Goal: Task Accomplishment & Management: Manage account settings

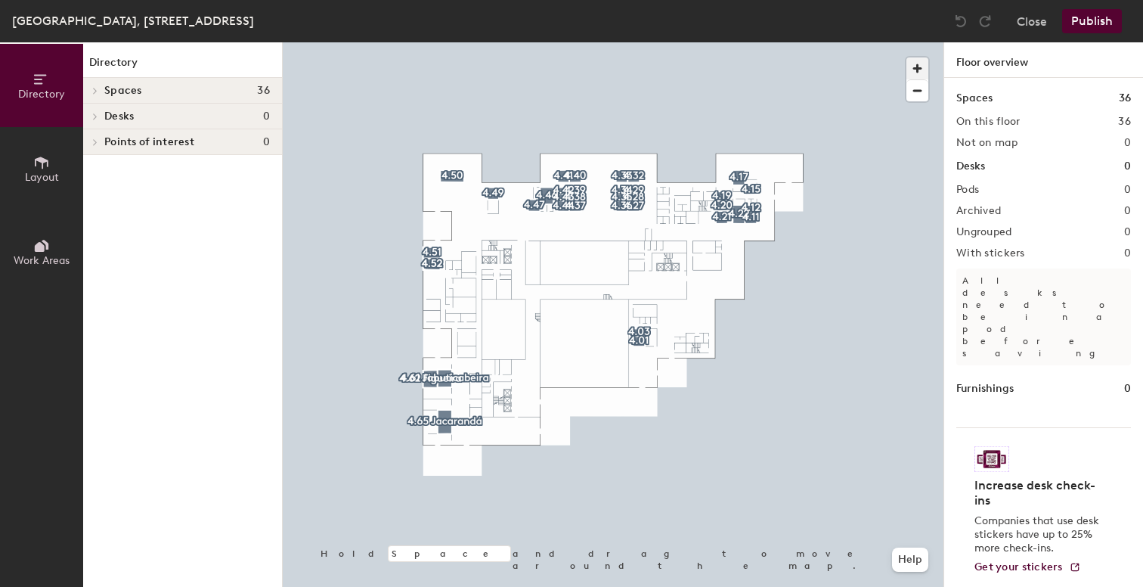
click at [921, 69] on span "button" at bounding box center [918, 68] width 22 height 22
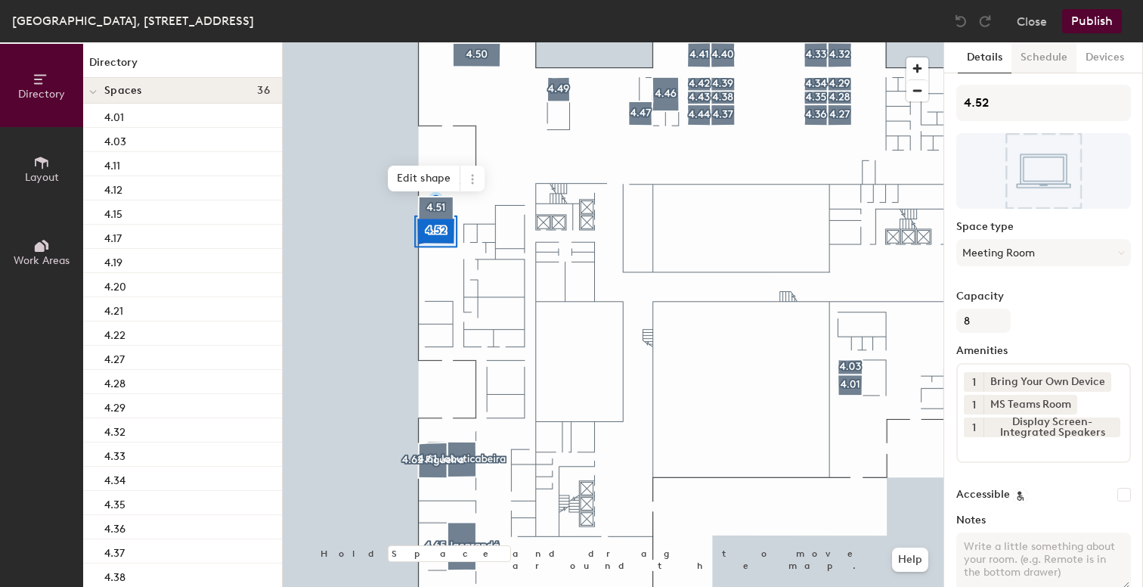
click at [1045, 62] on button "Schedule" at bounding box center [1044, 57] width 65 height 31
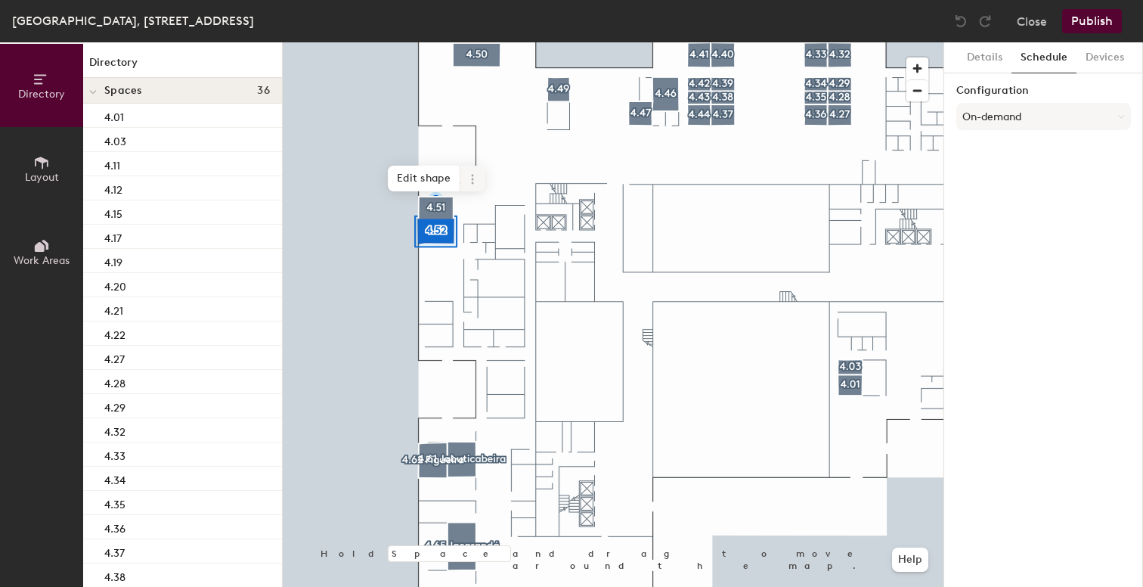
click at [476, 175] on icon at bounding box center [473, 179] width 12 height 12
click at [501, 210] on span "Remove from map" at bounding box center [527, 214] width 135 height 26
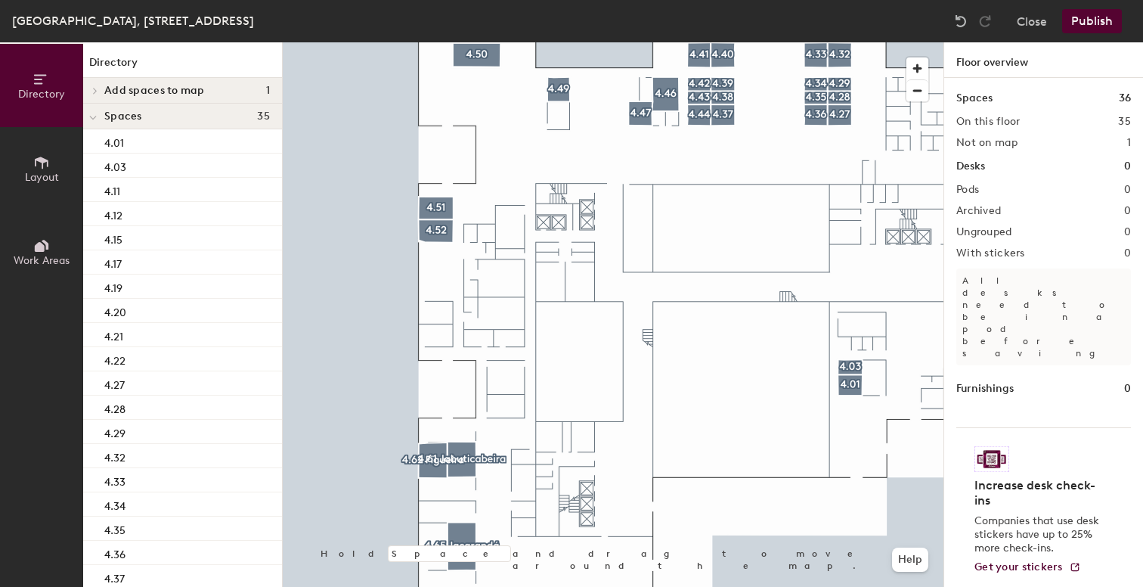
click at [1095, 21] on button "Publish" at bounding box center [1093, 21] width 60 height 24
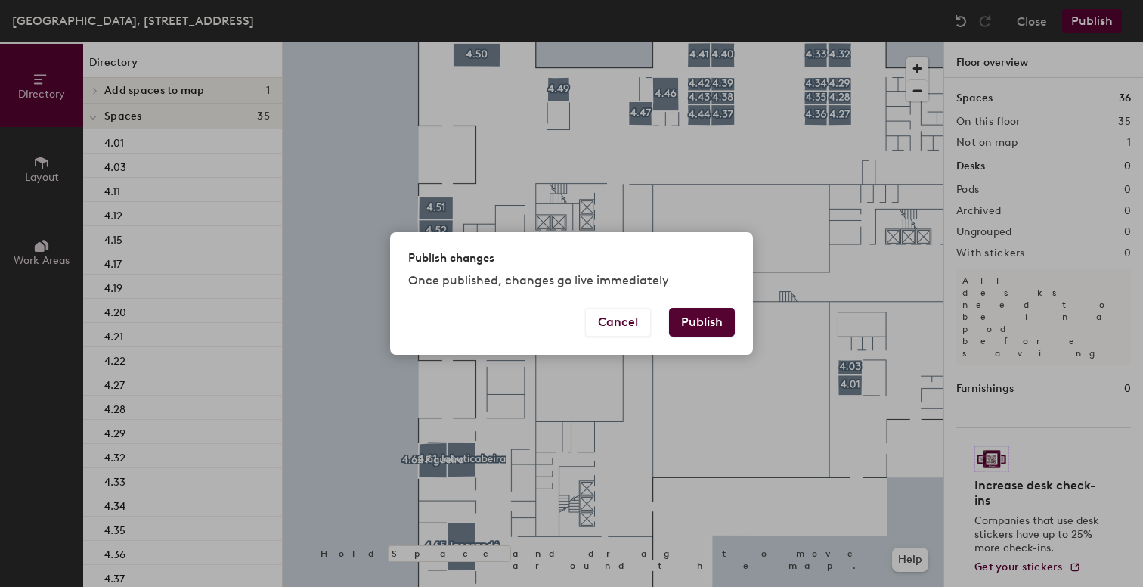
click at [705, 321] on button "Publish" at bounding box center [702, 322] width 66 height 29
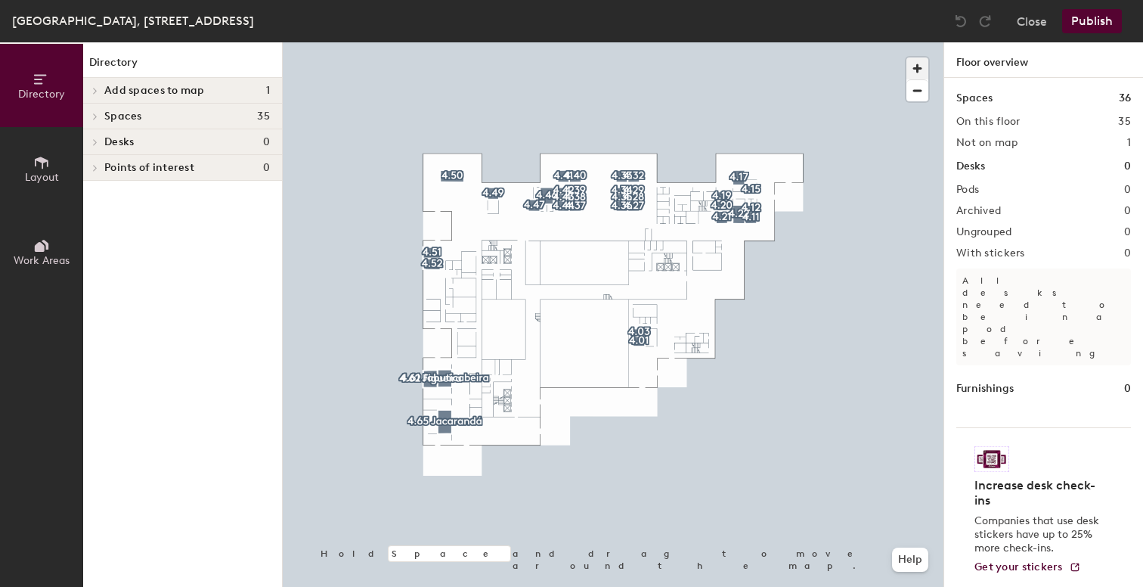
click at [917, 63] on span "button" at bounding box center [918, 68] width 22 height 22
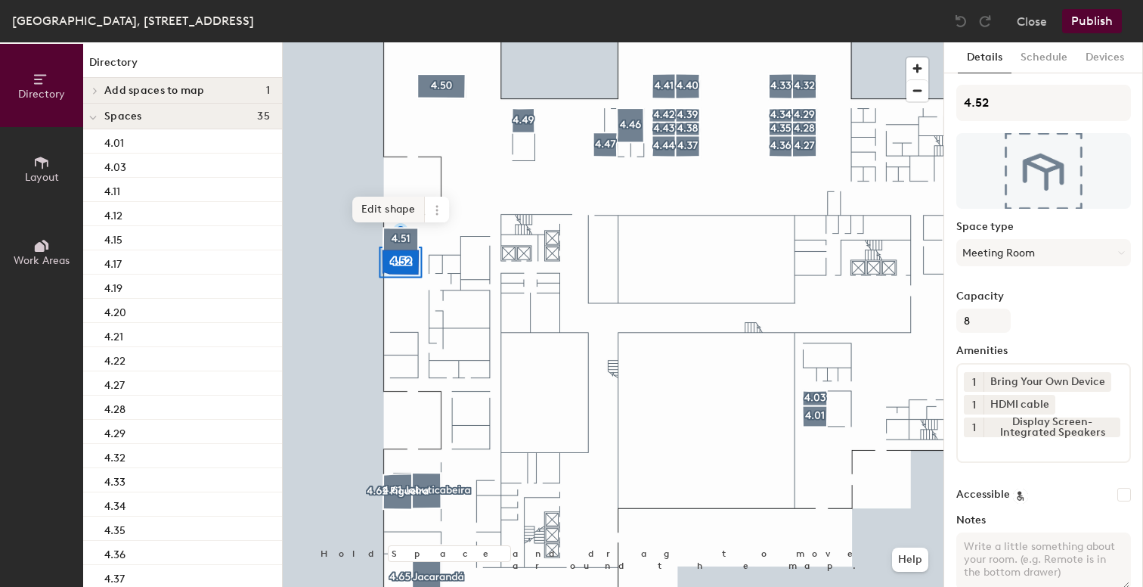
click at [377, 202] on span "Edit shape" at bounding box center [388, 210] width 73 height 26
click at [372, 231] on span "Remove" at bounding box center [379, 227] width 61 height 26
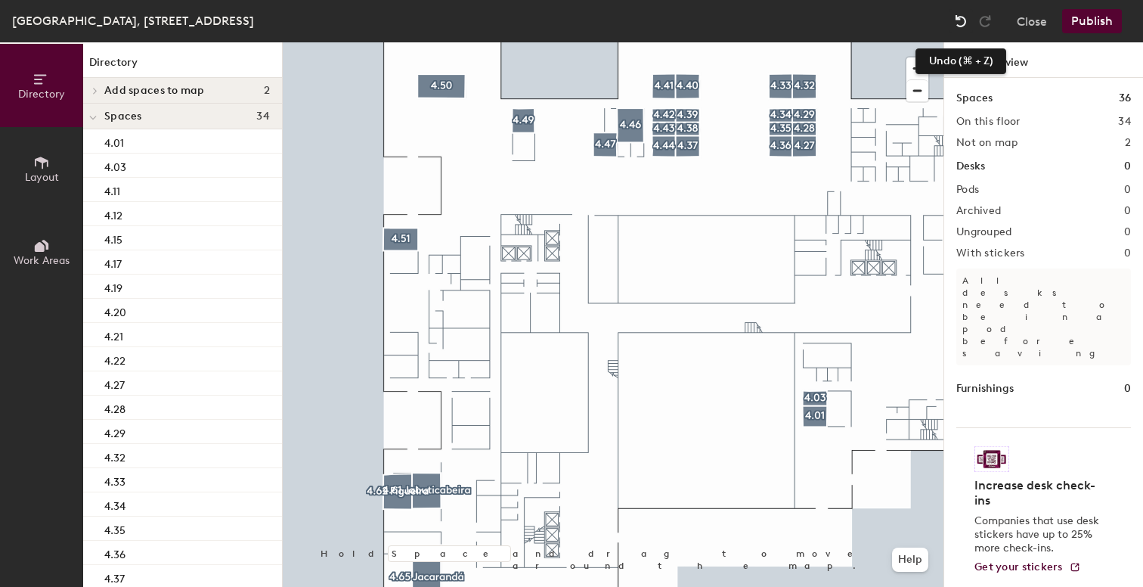
click at [965, 25] on img at bounding box center [961, 21] width 15 height 15
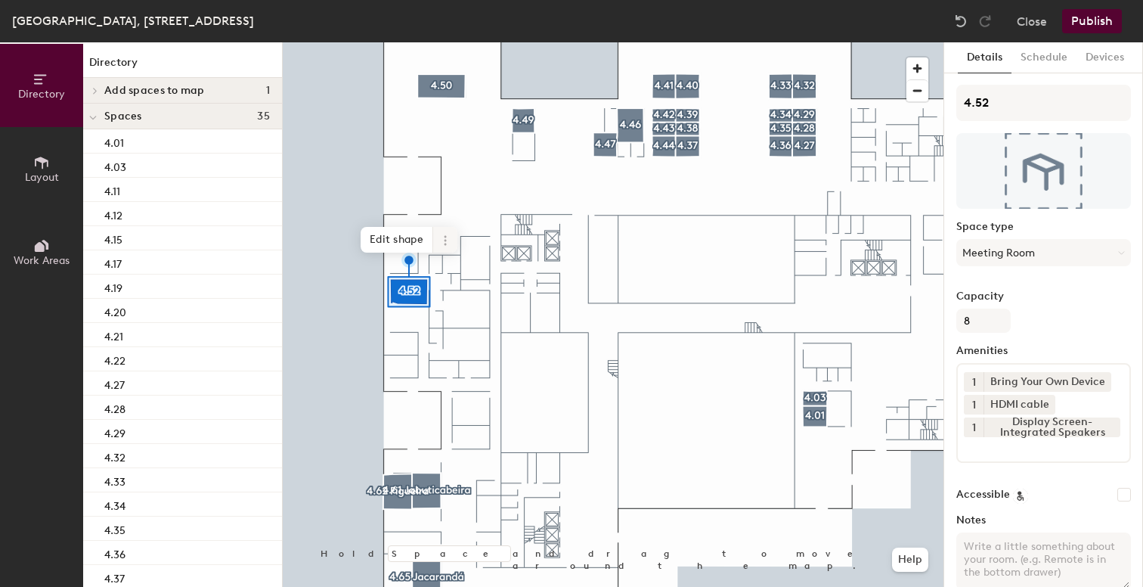
click at [448, 246] on icon at bounding box center [445, 240] width 12 height 12
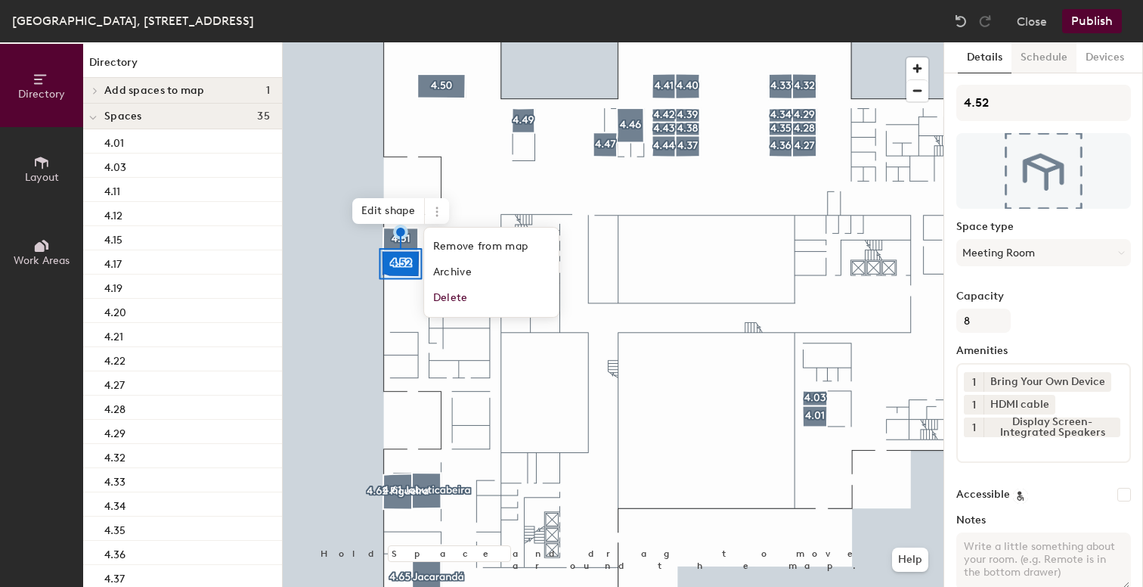
click at [1029, 57] on button "Schedule" at bounding box center [1044, 57] width 65 height 31
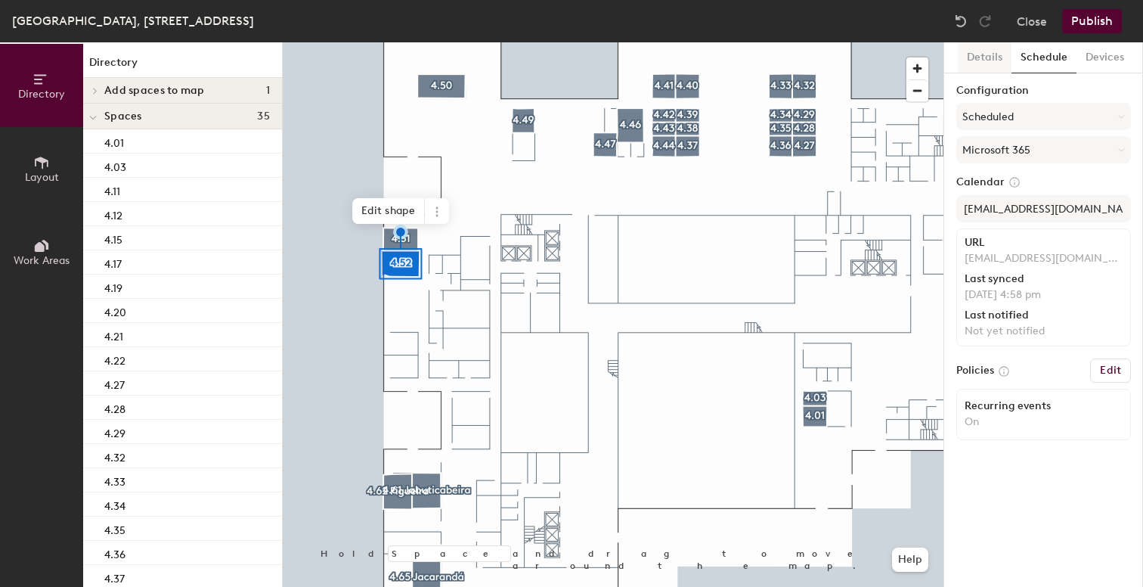
click at [991, 60] on button "Details" at bounding box center [985, 57] width 54 height 31
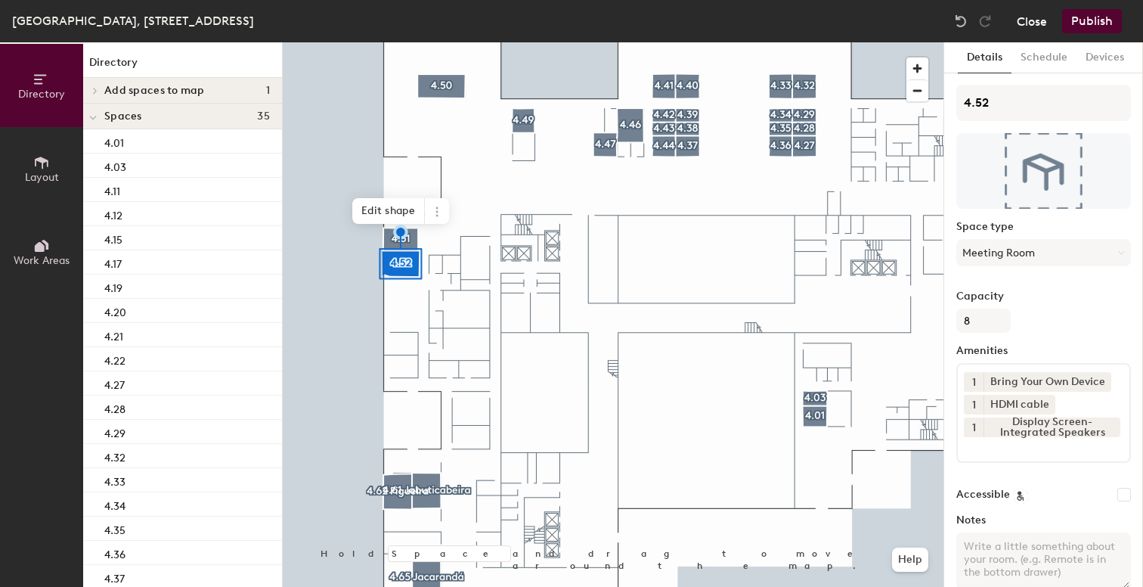
click at [1030, 21] on button "Close" at bounding box center [1032, 21] width 30 height 24
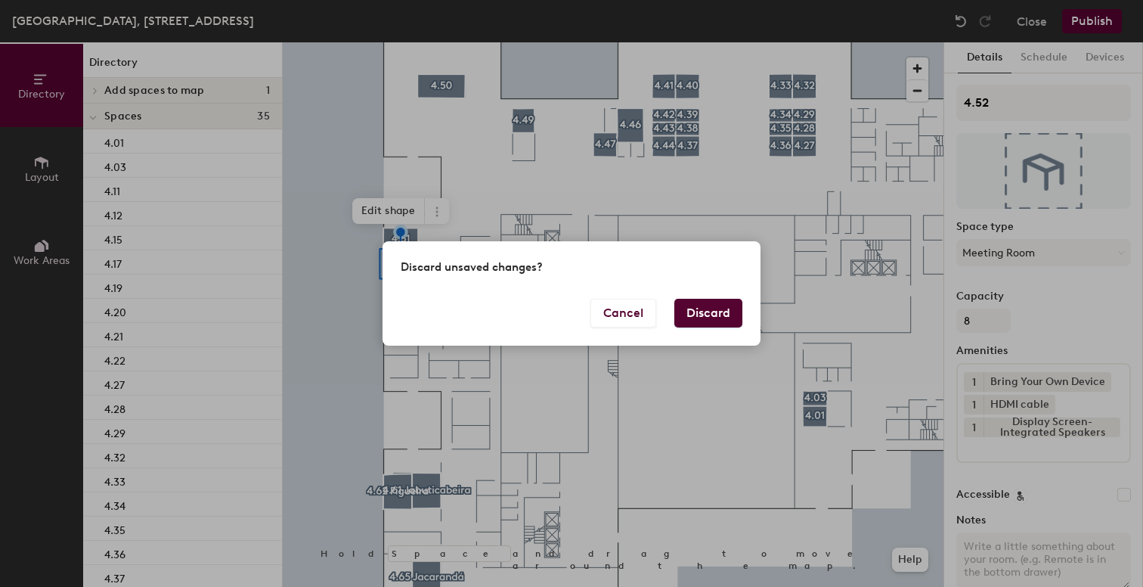
click at [690, 309] on button "Discard" at bounding box center [709, 313] width 68 height 29
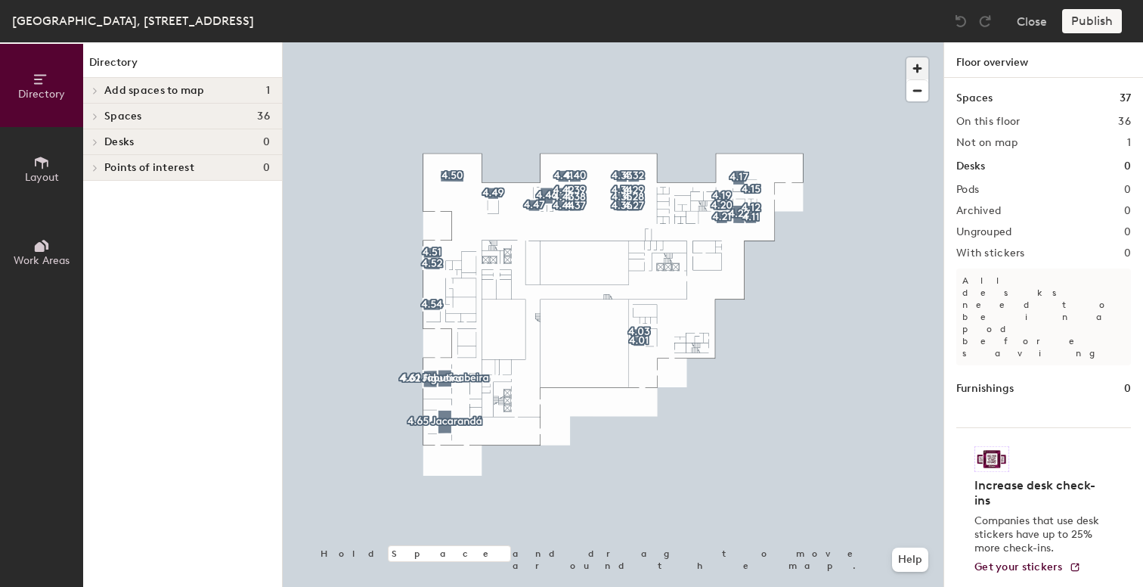
click at [910, 72] on span "button" at bounding box center [918, 68] width 22 height 22
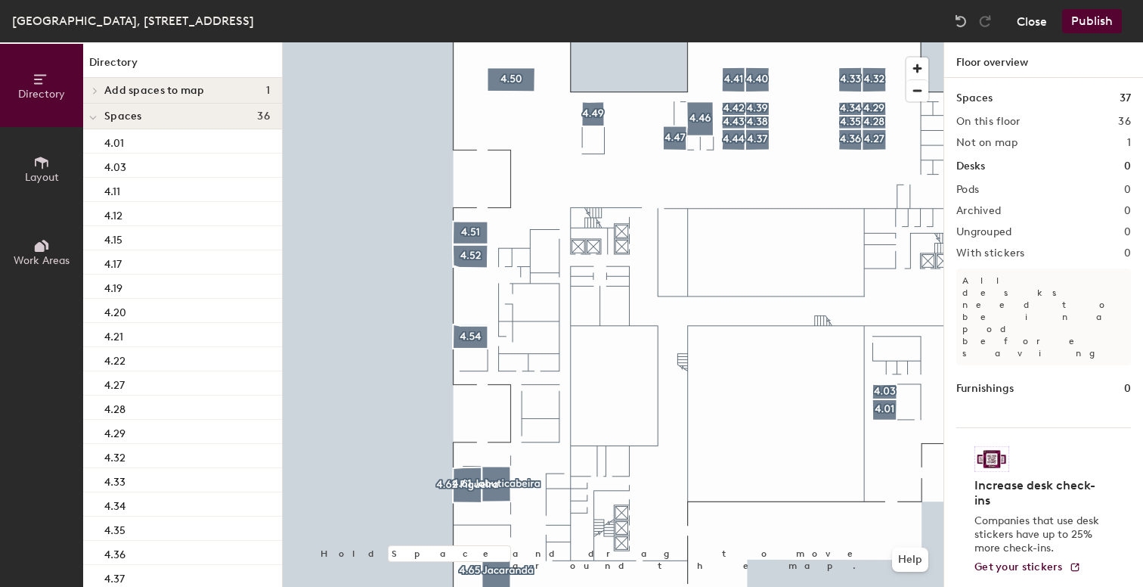
click at [1023, 17] on button "Close" at bounding box center [1032, 21] width 30 height 24
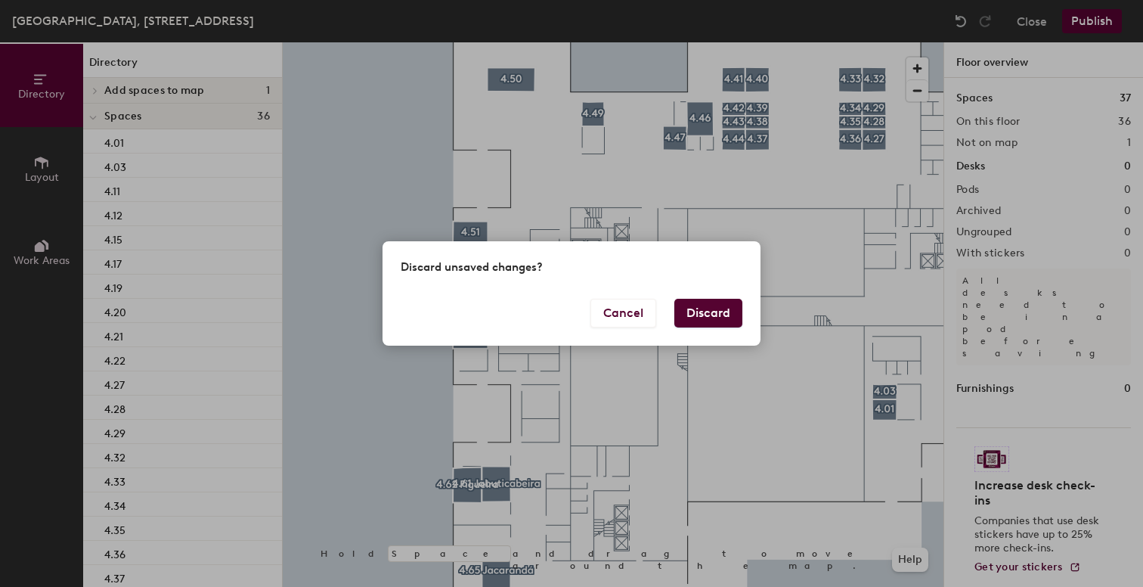
click at [700, 317] on button "Discard" at bounding box center [709, 313] width 68 height 29
